Goal: Task Accomplishment & Management: Complete application form

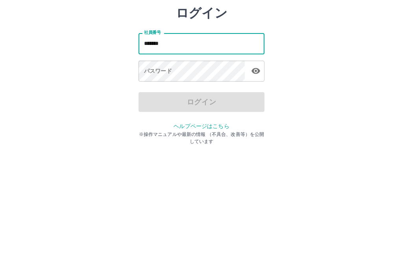
type input "*******"
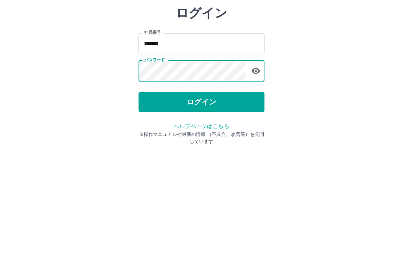
click at [257, 112] on icon "button" at bounding box center [256, 115] width 9 height 6
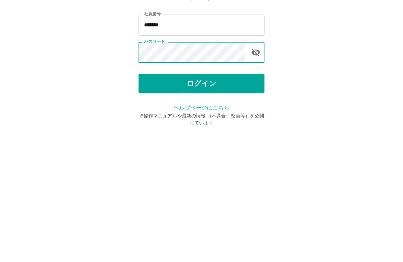
click at [212, 136] on button "ログイン" at bounding box center [202, 146] width 126 height 20
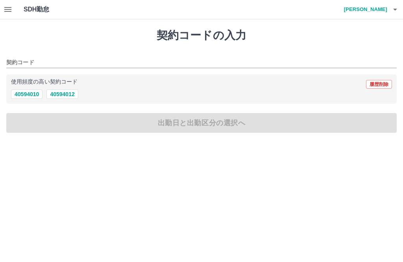
click at [65, 94] on button "40594012" at bounding box center [61, 93] width 31 height 9
type input "********"
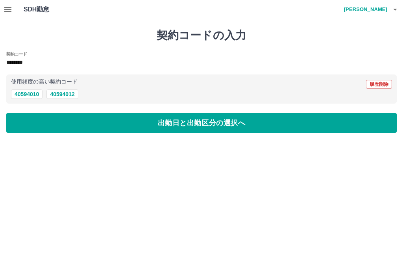
click at [88, 126] on button "出勤日と出勤区分の選択へ" at bounding box center [201, 123] width 391 height 20
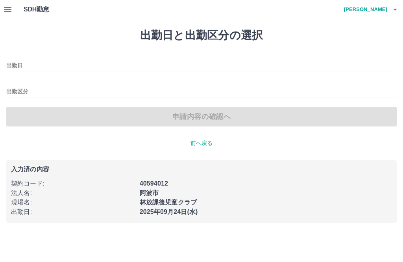
type input "**********"
click at [25, 95] on input "出勤区分" at bounding box center [201, 92] width 391 height 10
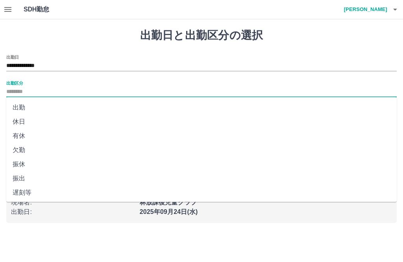
click at [24, 106] on li "出勤" at bounding box center [201, 107] width 391 height 14
type input "**"
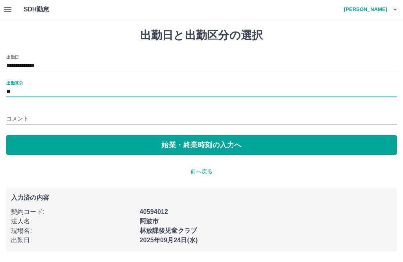
click at [97, 145] on button "始業・終業時刻の入力へ" at bounding box center [201, 145] width 391 height 20
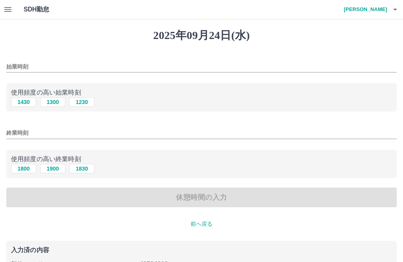
click at [67, 62] on input "始業時刻" at bounding box center [201, 66] width 391 height 11
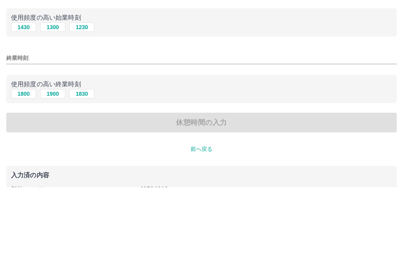
type input "****"
click at [19, 164] on button "1800" at bounding box center [23, 168] width 25 height 9
type input "****"
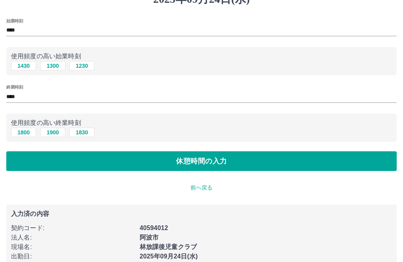
click at [235, 157] on button "休憩時間の入力" at bounding box center [201, 161] width 391 height 20
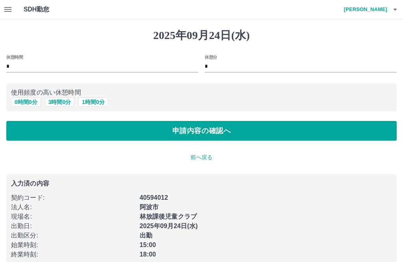
click at [227, 133] on button "申請内容の確認へ" at bounding box center [201, 131] width 391 height 20
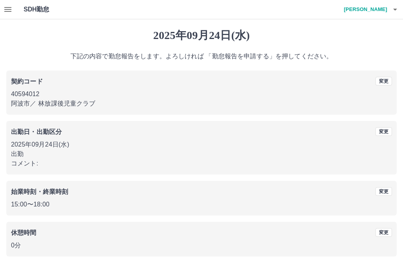
scroll to position [7, 0]
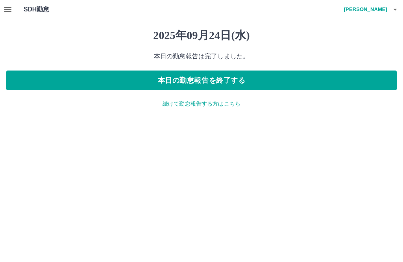
click at [6, 4] on button "button" at bounding box center [8, 9] width 16 height 19
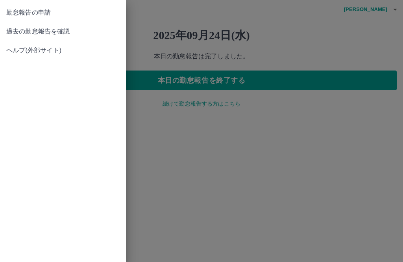
click at [63, 30] on span "過去の勤怠報告を確認" at bounding box center [62, 31] width 113 height 9
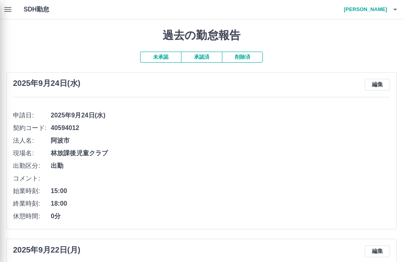
click at [394, 10] on div at bounding box center [201, 131] width 403 height 262
click at [393, 8] on div at bounding box center [201, 131] width 403 height 262
click at [400, 8] on div at bounding box center [201, 131] width 403 height 262
click at [394, 9] on div at bounding box center [201, 131] width 403 height 262
click at [400, 7] on div at bounding box center [201, 131] width 403 height 262
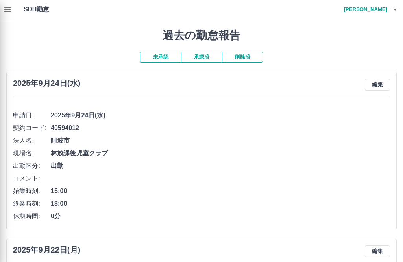
click at [402, 11] on div at bounding box center [201, 131] width 403 height 262
click at [398, 9] on div at bounding box center [201, 131] width 403 height 262
click at [398, 10] on div at bounding box center [201, 131] width 403 height 262
click at [393, 6] on div at bounding box center [201, 131] width 403 height 262
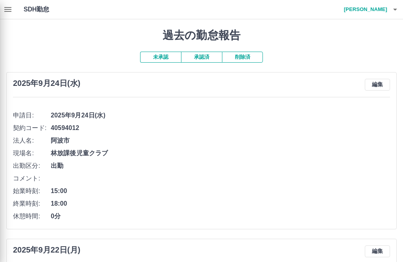
click at [394, 9] on div at bounding box center [201, 131] width 403 height 262
click at [393, 9] on div at bounding box center [201, 131] width 403 height 262
click at [402, 9] on div at bounding box center [201, 131] width 403 height 262
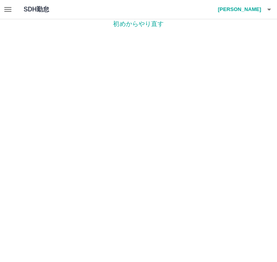
click at [269, 7] on icon "button" at bounding box center [269, 9] width 9 height 9
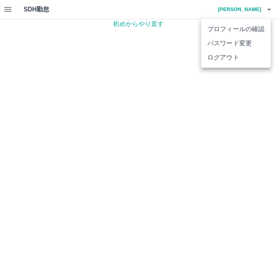
click at [228, 57] on li "ログアウト" at bounding box center [236, 57] width 70 height 14
